Goal: Transaction & Acquisition: Subscribe to service/newsletter

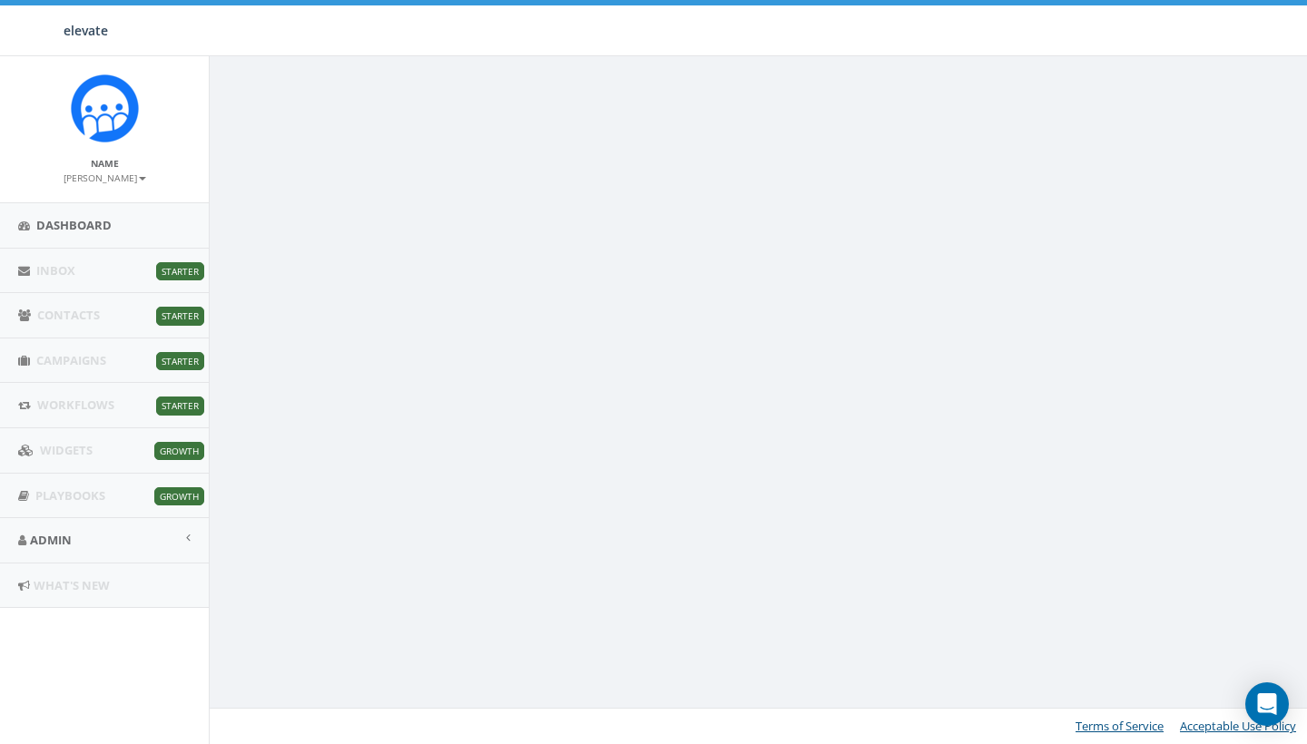
scroll to position [56, 0]
click at [66, 265] on li "Inbox Starter Button Text" at bounding box center [104, 271] width 209 height 45
click at [54, 407] on li "Workflows Starter Button Text" at bounding box center [104, 405] width 209 height 45
click at [191, 409] on span "Starter" at bounding box center [180, 406] width 48 height 18
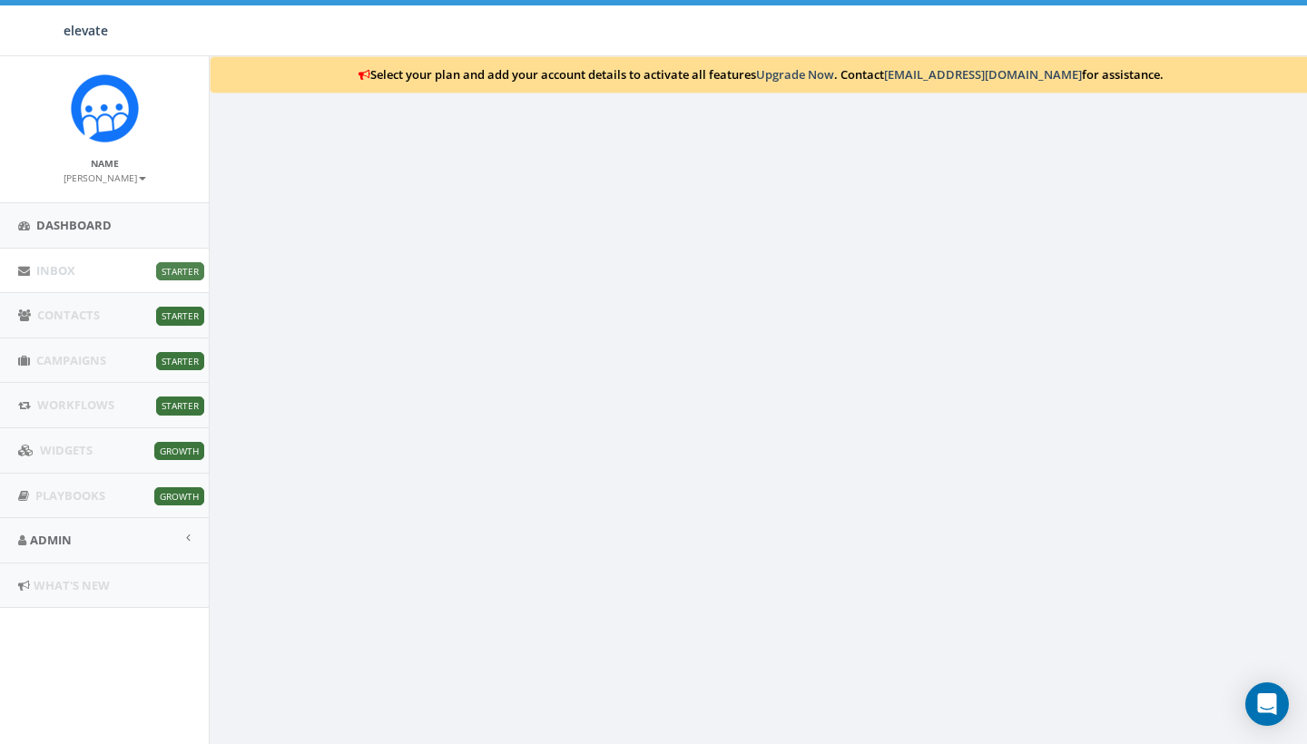
click at [166, 266] on span "Starter" at bounding box center [180, 271] width 48 height 18
click at [97, 220] on span "Dashboard" at bounding box center [73, 225] width 75 height 16
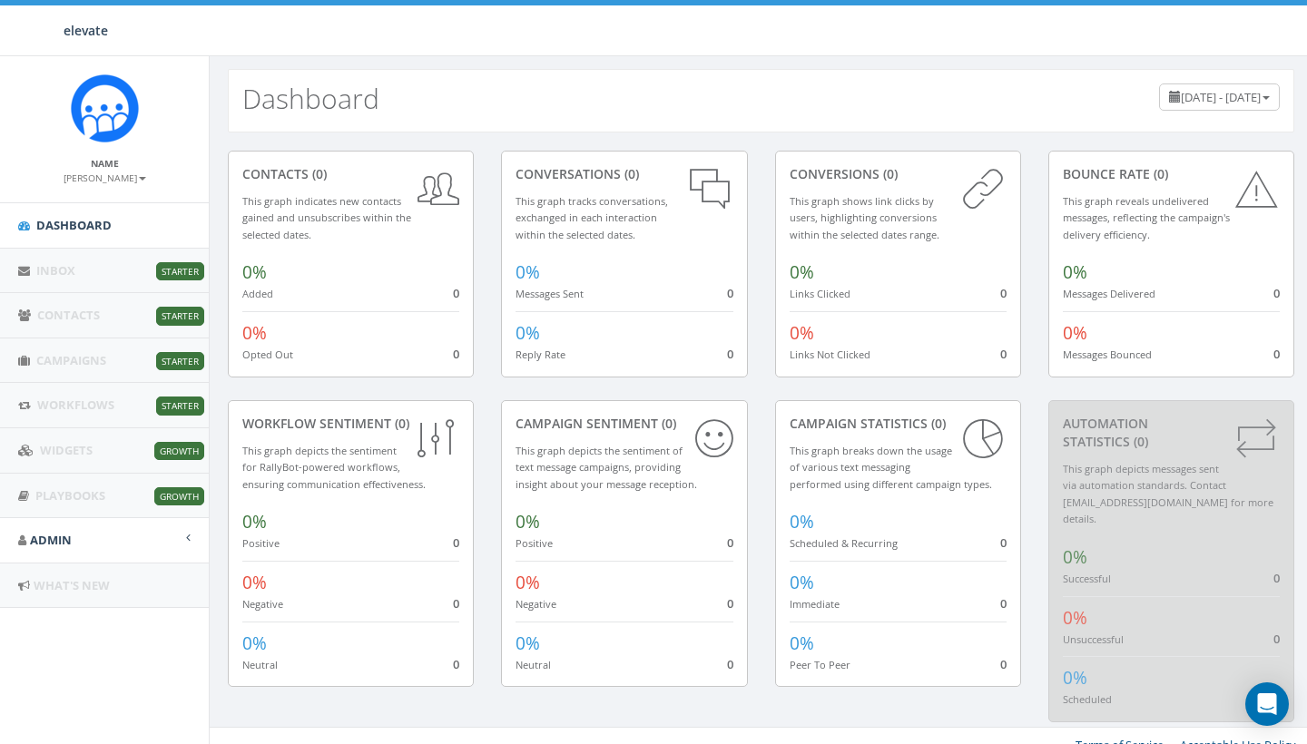
scroll to position [41, 0]
click at [190, 535] on span at bounding box center [188, 538] width 5 height 12
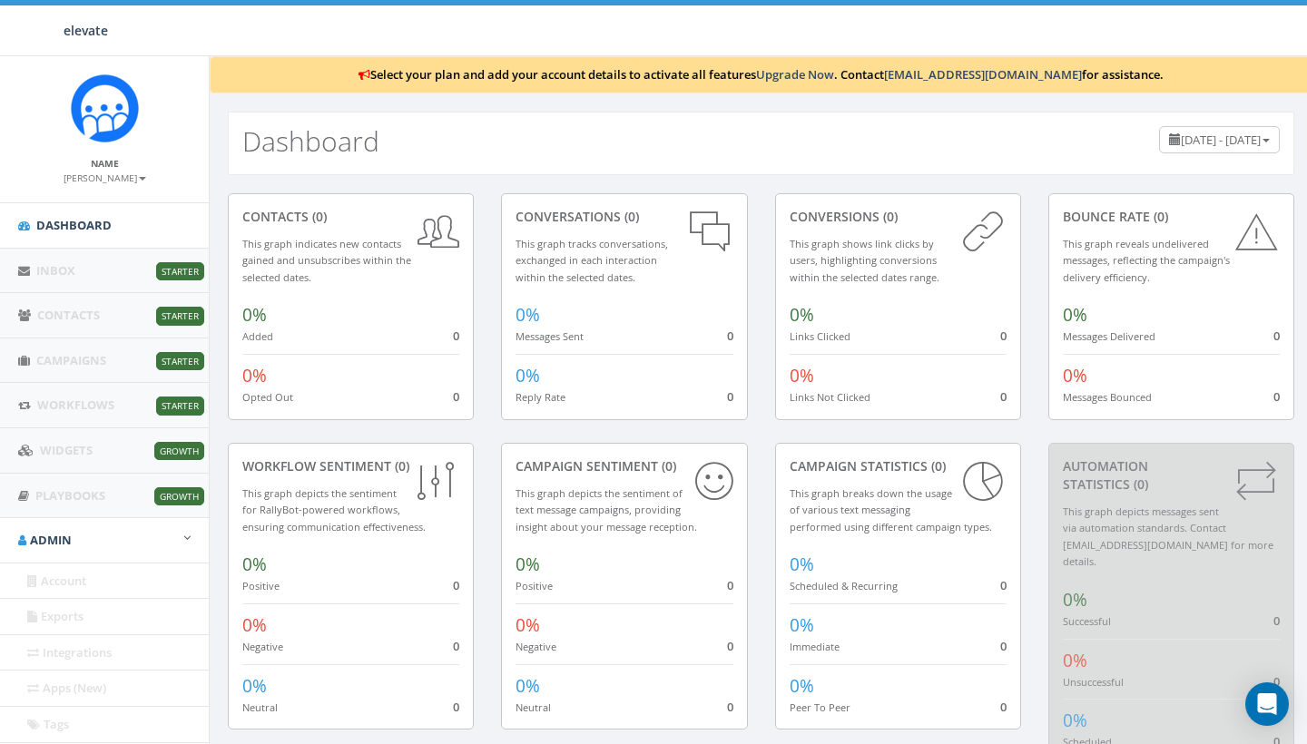
scroll to position [0, 0]
drag, startPoint x: 379, startPoint y: 134, endPoint x: 242, endPoint y: 135, distance: 137.1
click at [242, 135] on div "Dashboard July 4, 2025 - October 2, 2025" at bounding box center [761, 144] width 1067 height 64
click at [472, 141] on div "Dashboard July 4, 2025 - October 2, 2025" at bounding box center [761, 144] width 1067 height 64
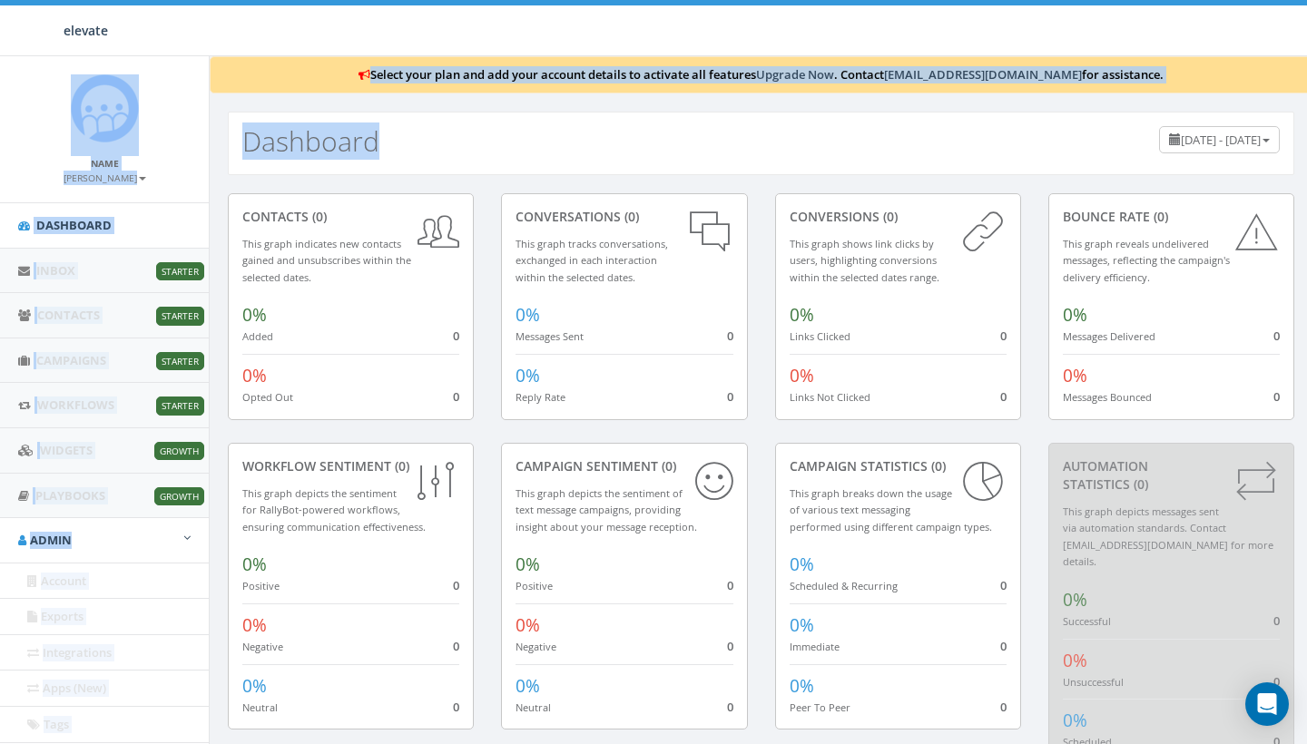
drag, startPoint x: 402, startPoint y: 149, endPoint x: 202, endPoint y: 138, distance: 200.0
click at [202, 138] on body "elevate elevate Profile Sign Out 0.00 % of Available Amount Used You have used …" at bounding box center [653, 372] width 1307 height 744
click at [417, 150] on div "Dashboard July 4, 2025 - October 2, 2025" at bounding box center [761, 144] width 1067 height 64
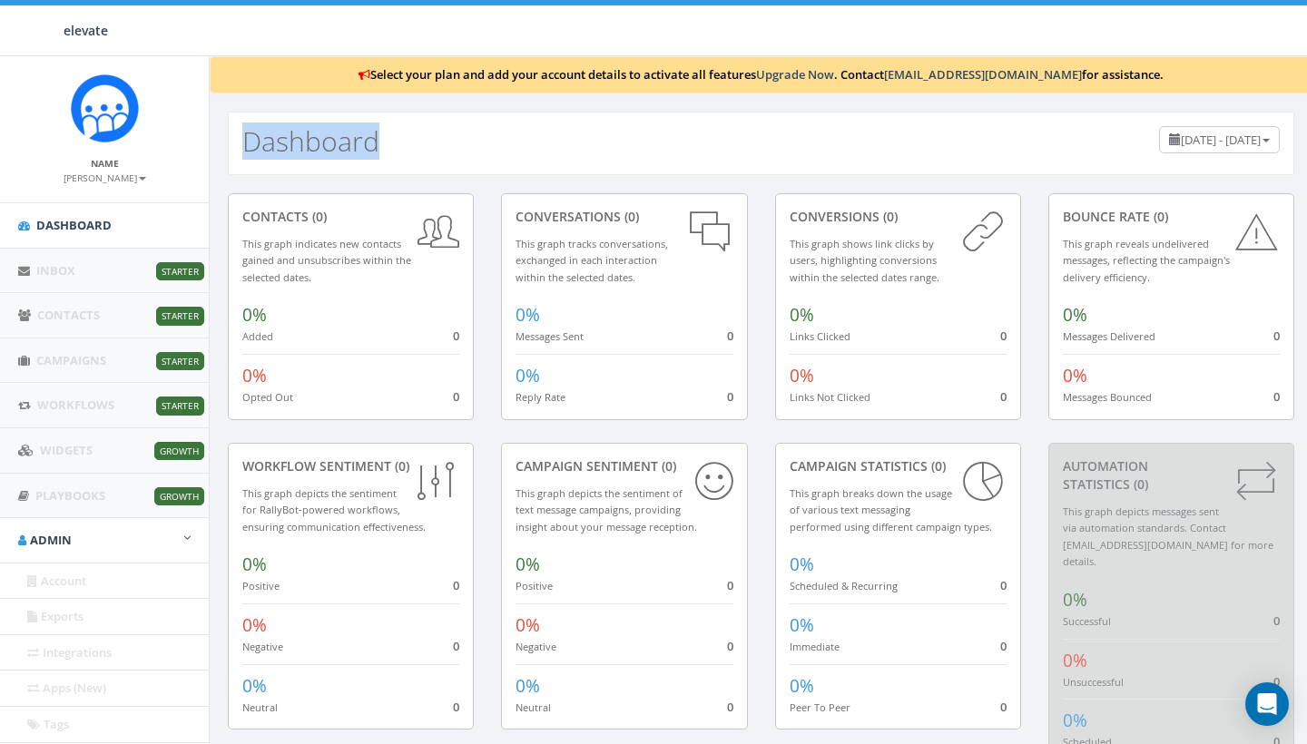
drag, startPoint x: 242, startPoint y: 150, endPoint x: 380, endPoint y: 150, distance: 138.0
click at [380, 150] on div "Dashboard July 4, 2025 - October 2, 2025" at bounding box center [761, 144] width 1067 height 64
click at [407, 133] on div "Dashboard July 4, 2025 - October 2, 2025" at bounding box center [761, 144] width 1067 height 64
click at [467, 138] on div "Dashboard July 4, 2025 - October 2, 2025" at bounding box center [761, 144] width 1067 height 64
click at [402, 148] on div "Dashboard July 4, 2025 - October 2, 2025" at bounding box center [761, 144] width 1067 height 64
